Goal: Information Seeking & Learning: Learn about a topic

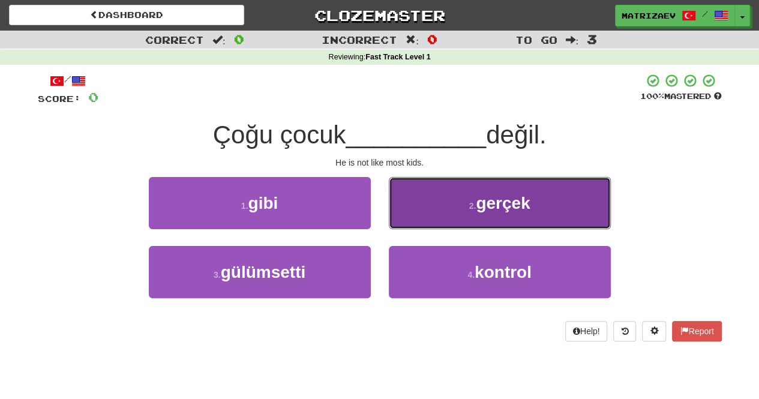
click at [503, 217] on button "2 . gerçek" at bounding box center [500, 203] width 222 height 52
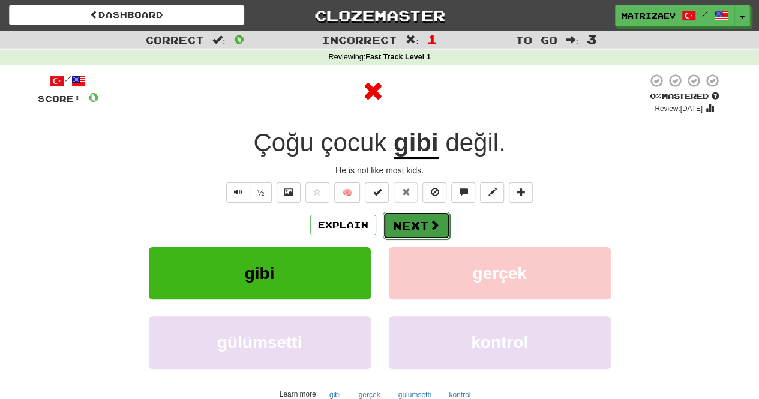
click at [424, 219] on button "Next" at bounding box center [416, 226] width 67 height 28
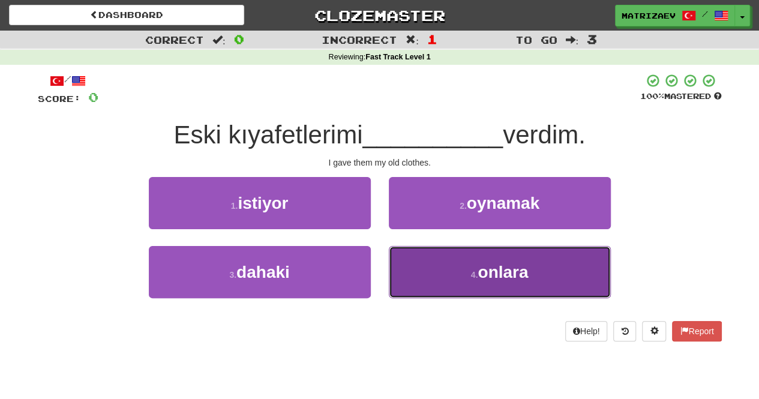
click at [469, 256] on button "4 . onlara" at bounding box center [500, 272] width 222 height 52
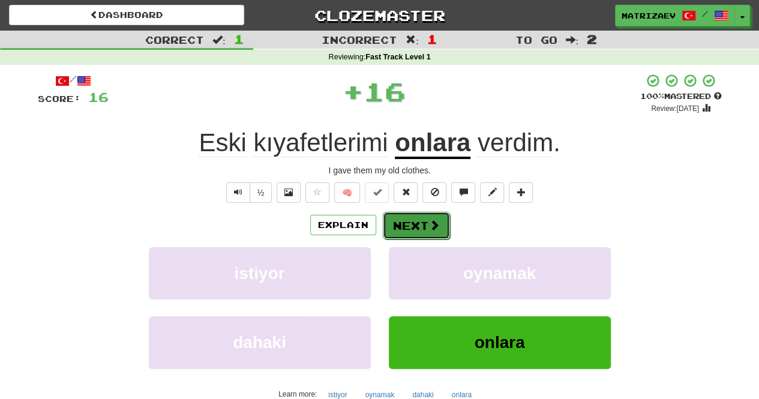
click at [418, 224] on button "Next" at bounding box center [416, 226] width 67 height 28
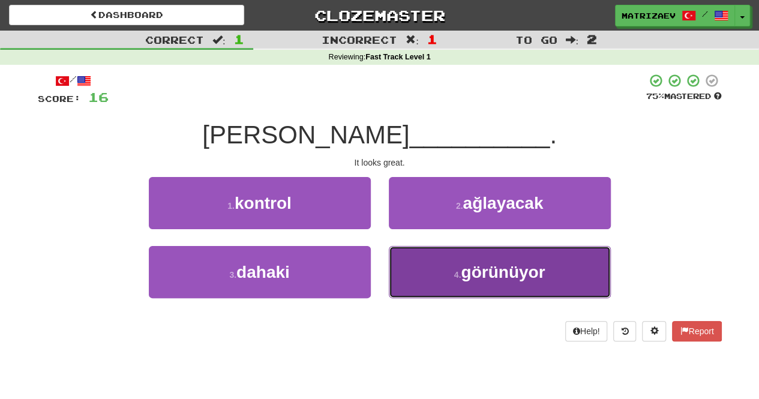
click at [514, 261] on button "4 . görünüyor" at bounding box center [500, 272] width 222 height 52
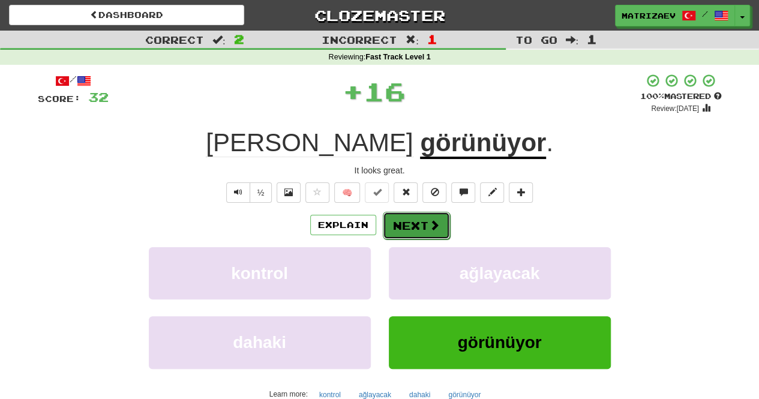
click at [423, 227] on button "Next" at bounding box center [416, 226] width 67 height 28
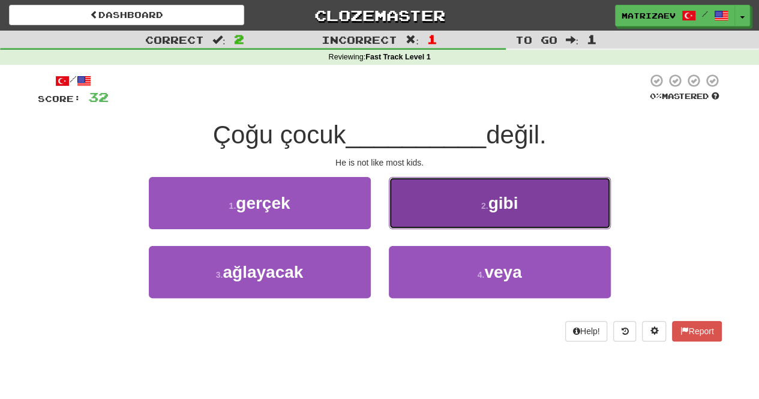
click at [466, 203] on button "2 . gibi" at bounding box center [500, 203] width 222 height 52
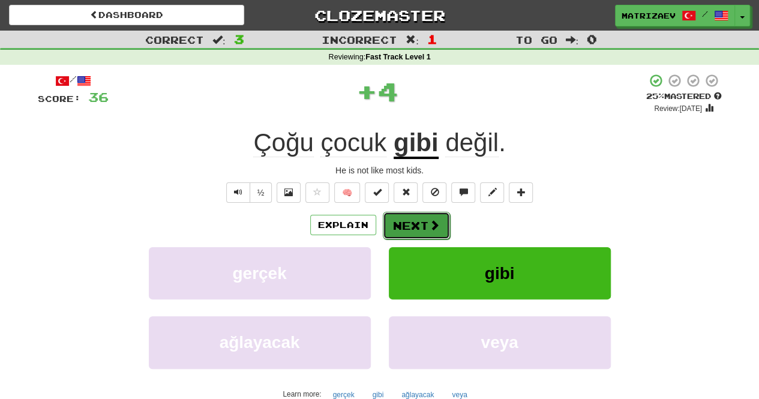
click at [430, 222] on span at bounding box center [434, 225] width 11 height 11
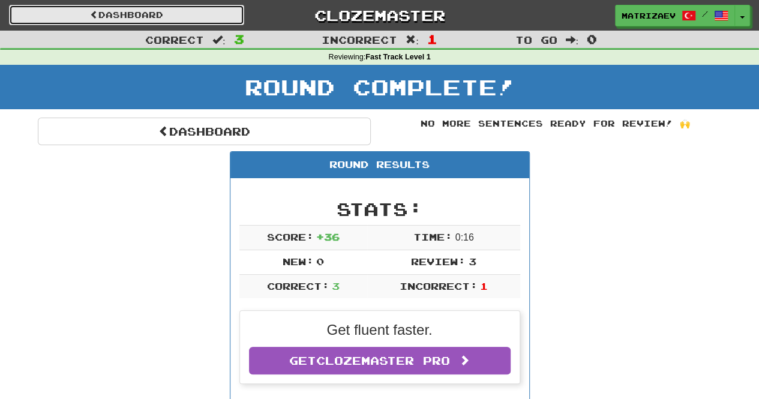
click at [210, 8] on link "Dashboard" at bounding box center [126, 15] width 235 height 20
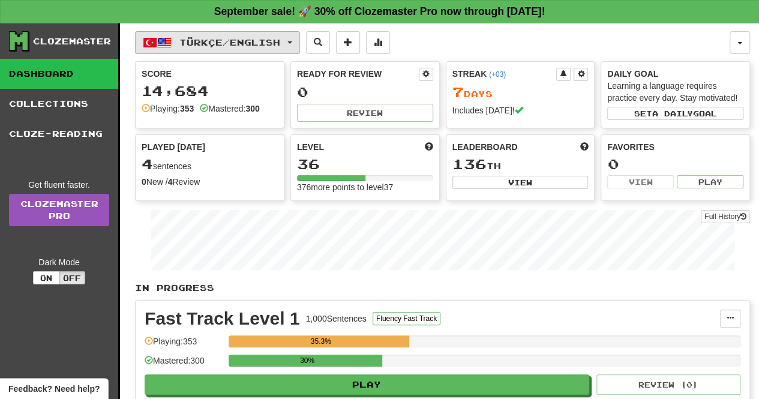
click at [280, 34] on button "Türkçe / English" at bounding box center [217, 42] width 165 height 23
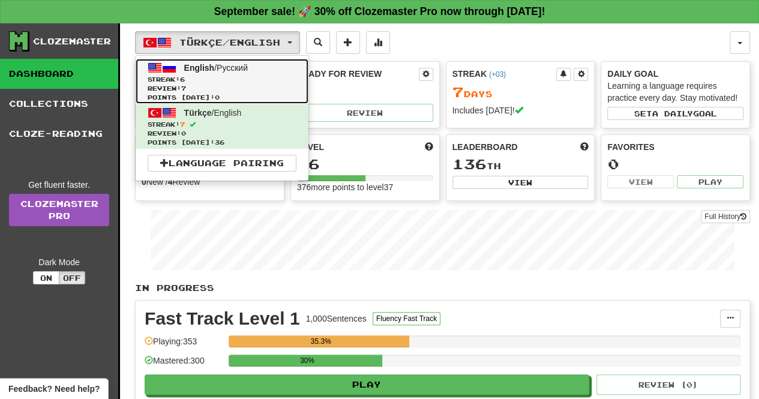
click at [251, 84] on span "Review: 7" at bounding box center [222, 88] width 149 height 9
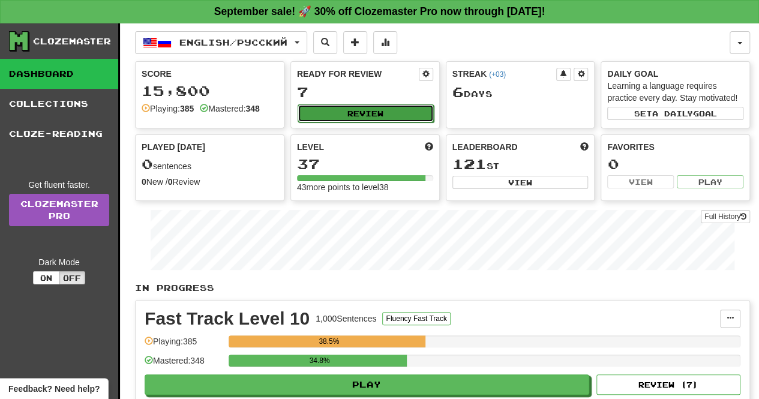
click at [341, 113] on button "Review" at bounding box center [366, 113] width 136 height 18
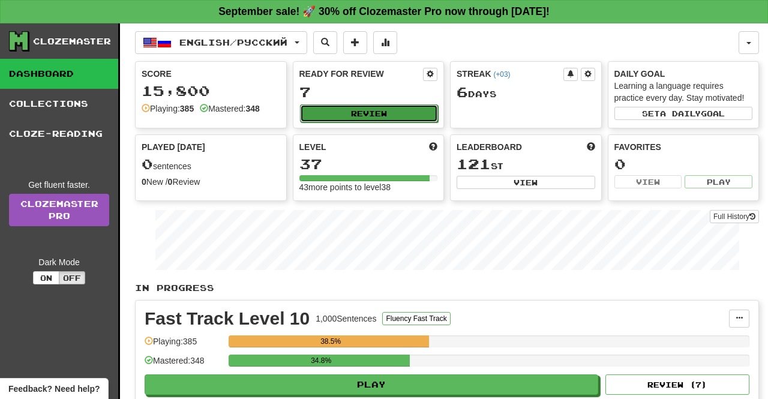
select select "**"
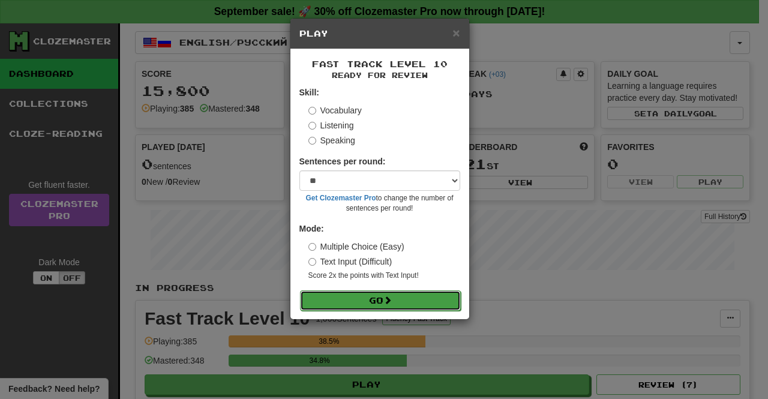
click at [395, 299] on button "Go" at bounding box center [380, 300] width 161 height 20
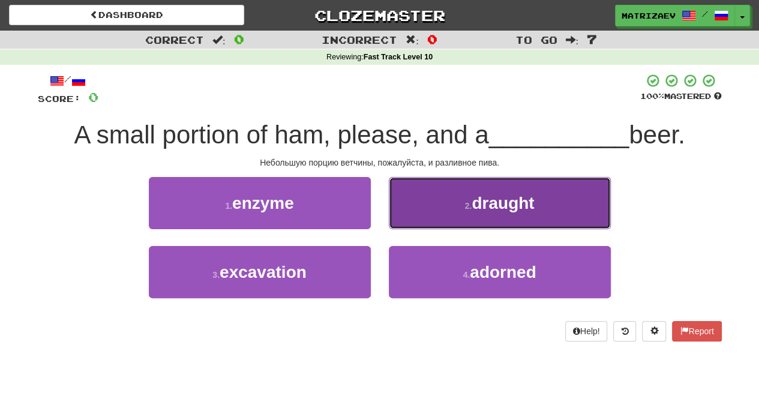
click at [554, 214] on button "2 . draught" at bounding box center [500, 203] width 222 height 52
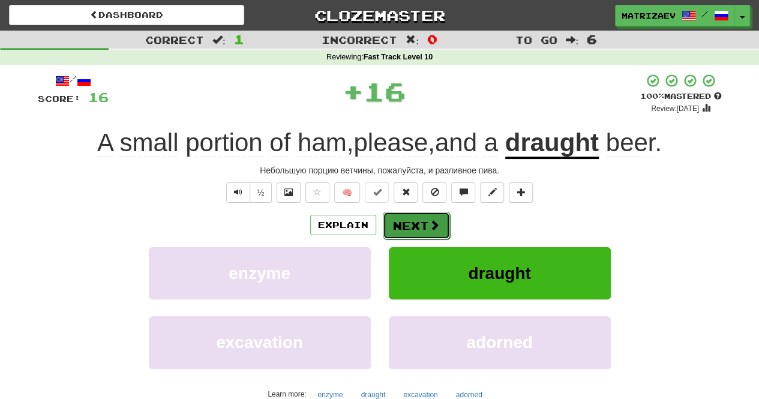
click at [446, 217] on button "Next" at bounding box center [416, 226] width 67 height 28
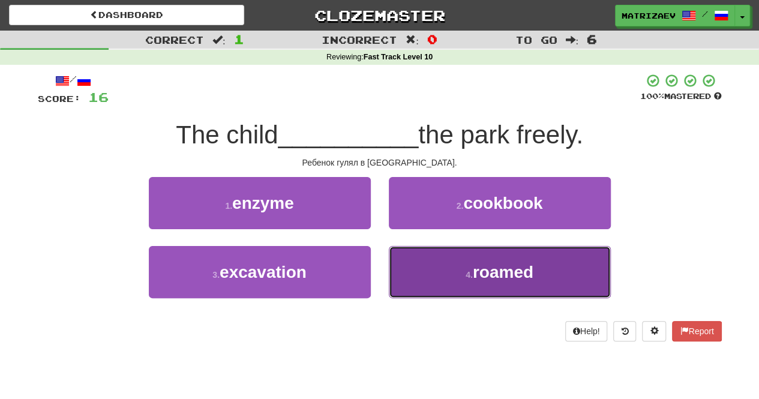
click at [467, 271] on small "4 ." at bounding box center [469, 275] width 7 height 10
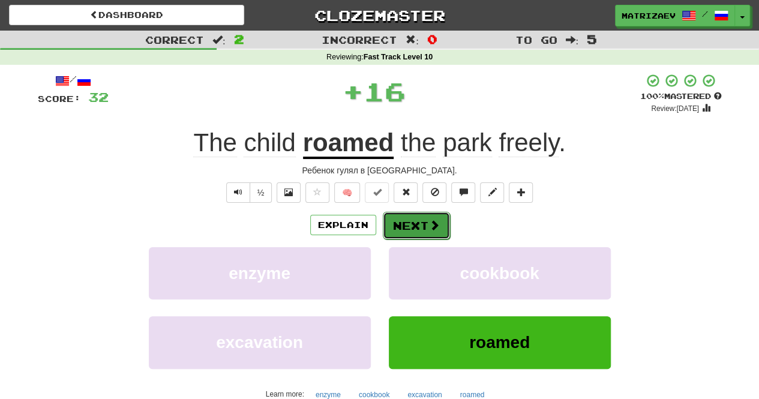
click at [426, 225] on button "Next" at bounding box center [416, 226] width 67 height 28
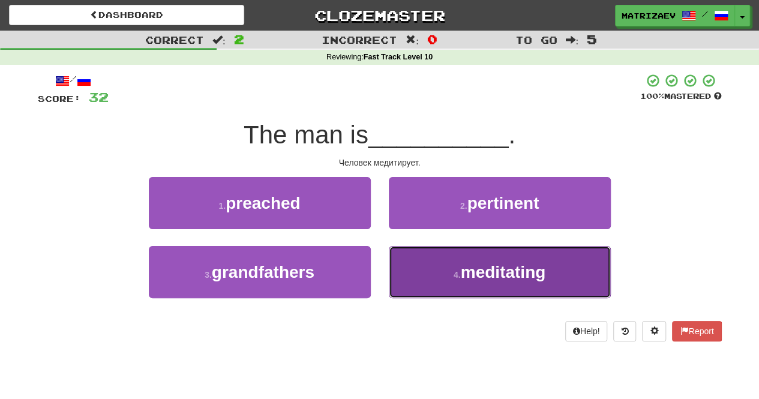
click at [503, 280] on span "meditating" at bounding box center [503, 272] width 85 height 19
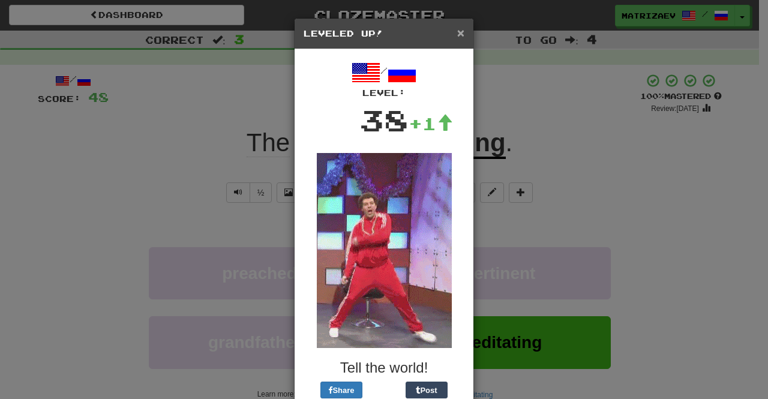
click at [458, 30] on span "×" at bounding box center [460, 33] width 7 height 14
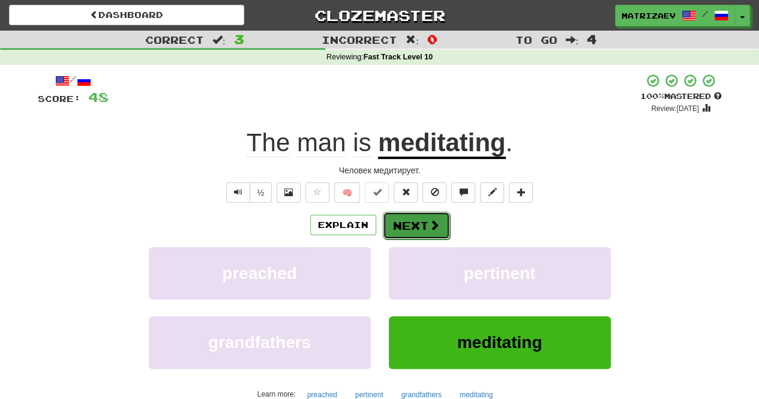
click at [429, 220] on span at bounding box center [434, 225] width 11 height 11
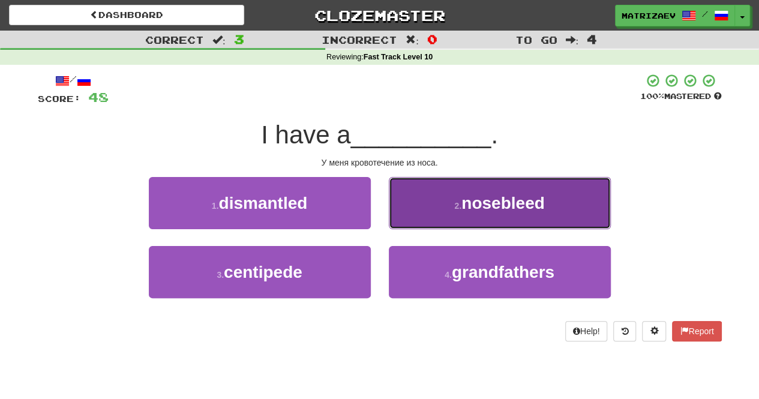
click at [461, 209] on small "2 ." at bounding box center [457, 206] width 7 height 10
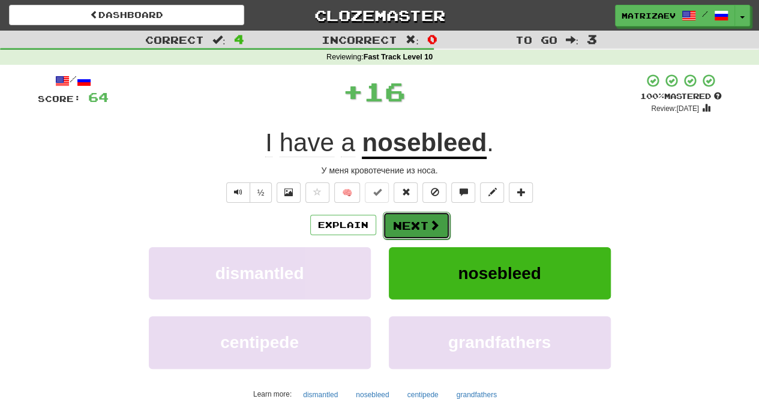
click at [408, 215] on button "Next" at bounding box center [416, 226] width 67 height 28
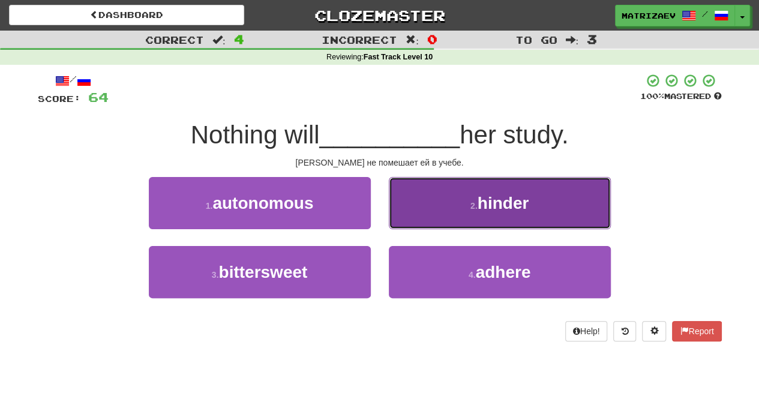
click at [523, 218] on button "2 . hinder" at bounding box center [500, 203] width 222 height 52
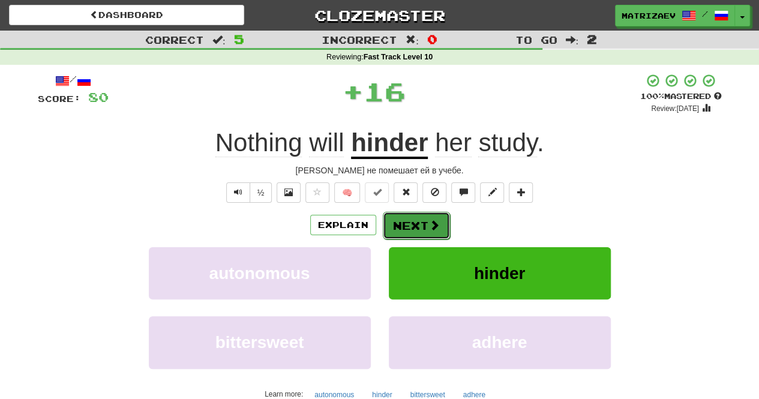
click at [419, 218] on button "Next" at bounding box center [416, 226] width 67 height 28
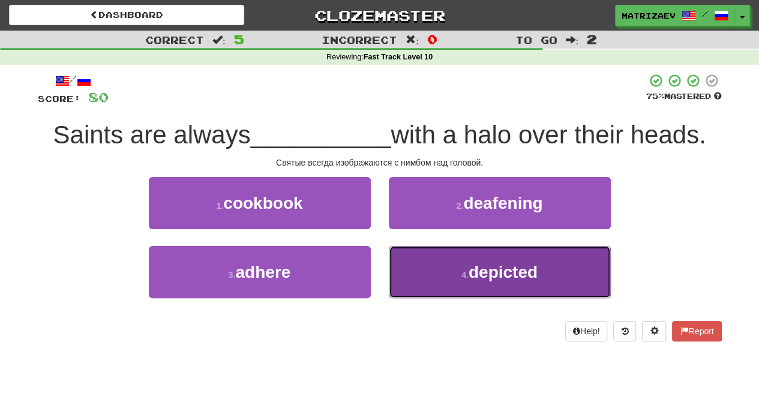
click at [453, 254] on button "4 . depicted" at bounding box center [500, 272] width 222 height 52
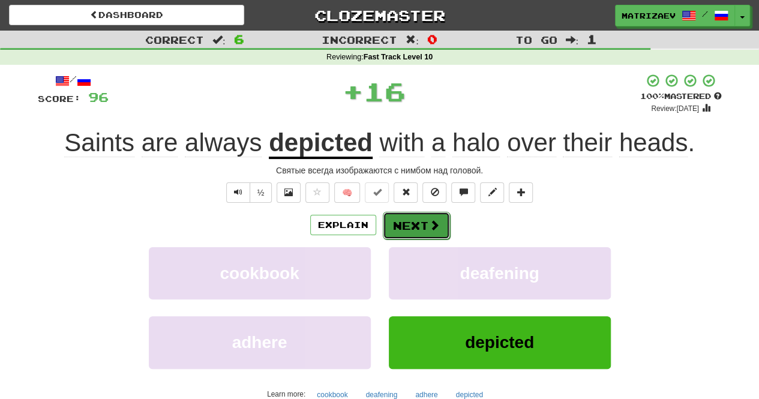
click at [396, 218] on button "Next" at bounding box center [416, 226] width 67 height 28
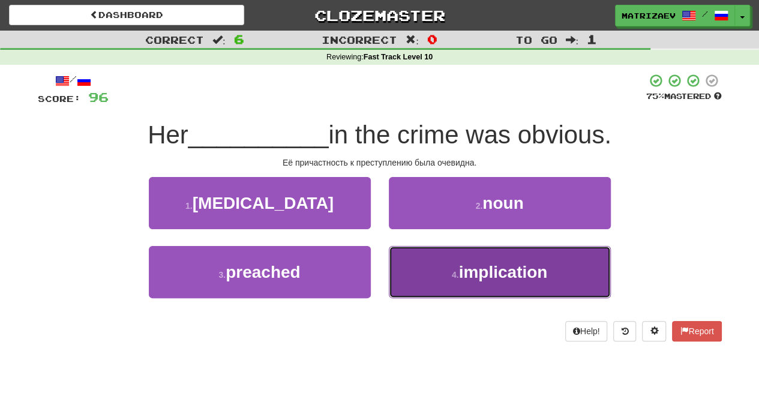
click at [434, 270] on button "4 . implication" at bounding box center [500, 272] width 222 height 52
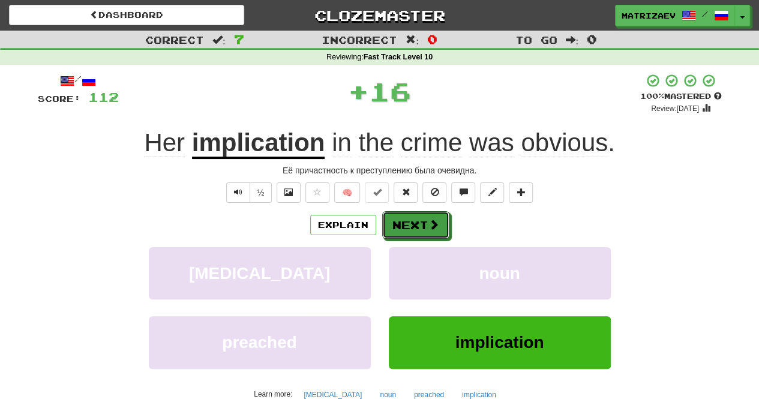
click at [403, 217] on button "Next" at bounding box center [415, 225] width 67 height 28
